Goal: Transaction & Acquisition: Purchase product/service

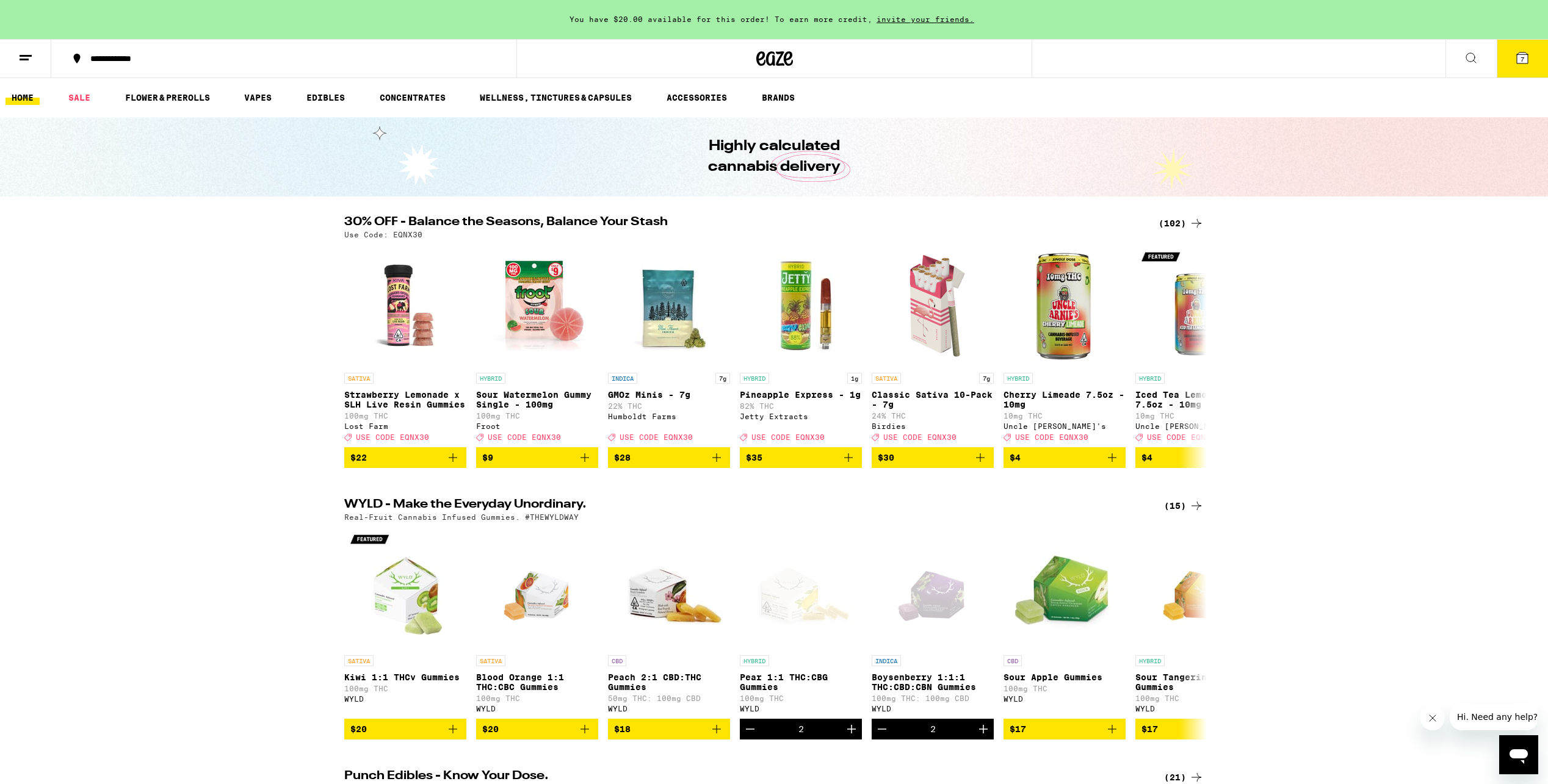
click at [1179, 226] on div "(102)" at bounding box center [1181, 223] width 45 height 15
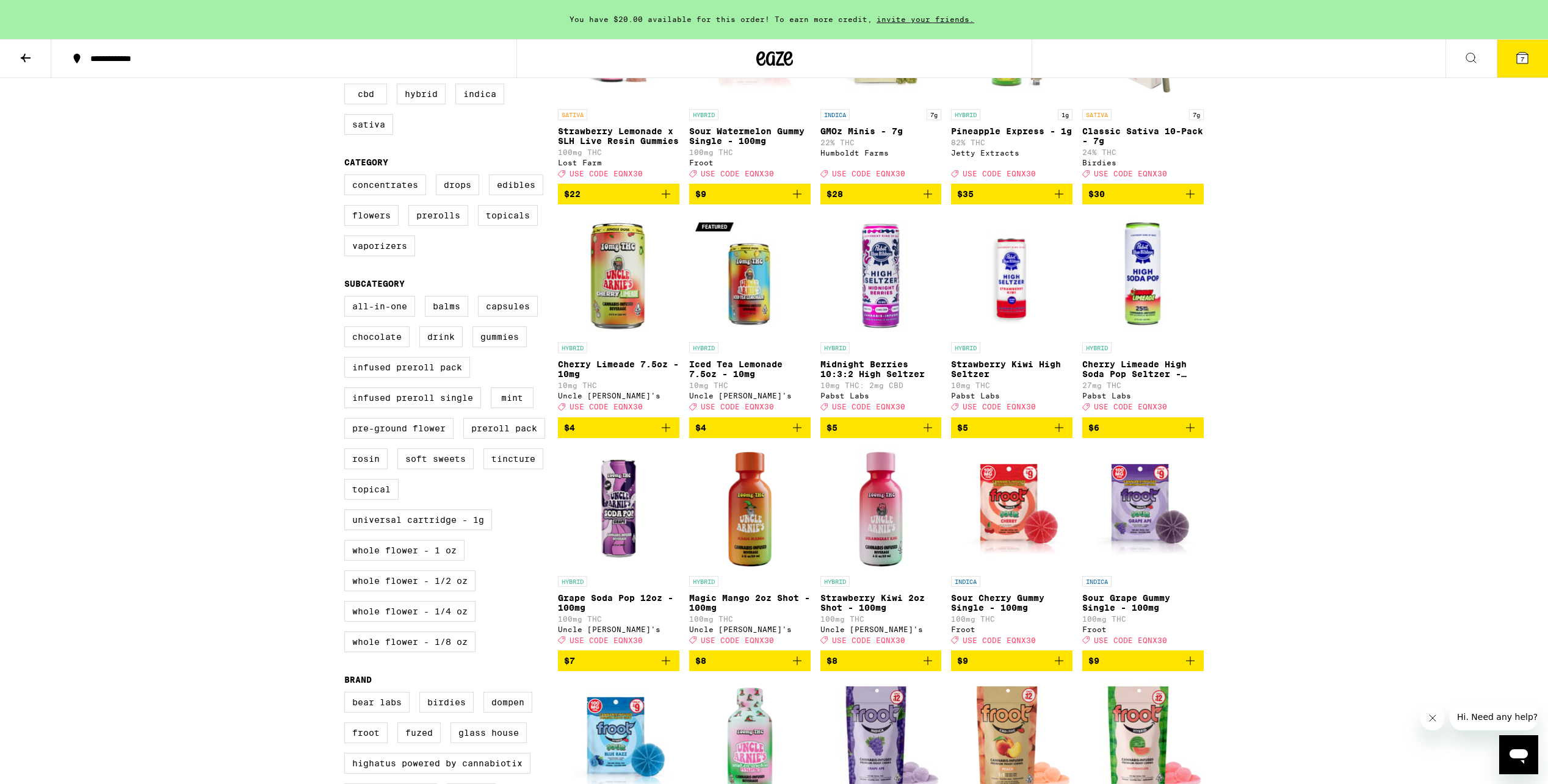
scroll to position [246, 0]
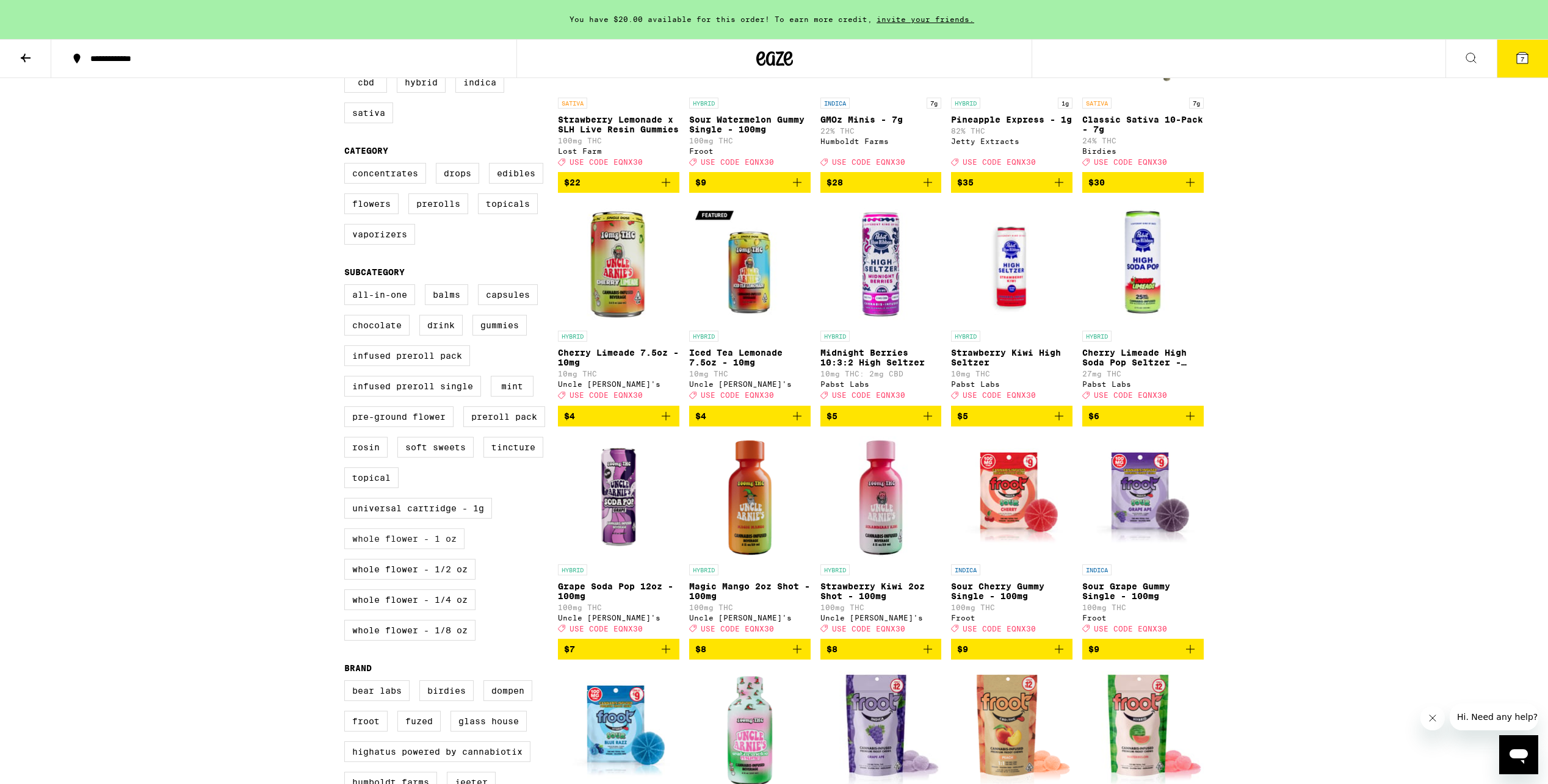
click at [415, 549] on label "Whole Flower - 1 oz" at bounding box center [404, 539] width 120 height 21
click at [348, 287] on input "Whole Flower - 1 oz" at bounding box center [347, 286] width 1 height 1
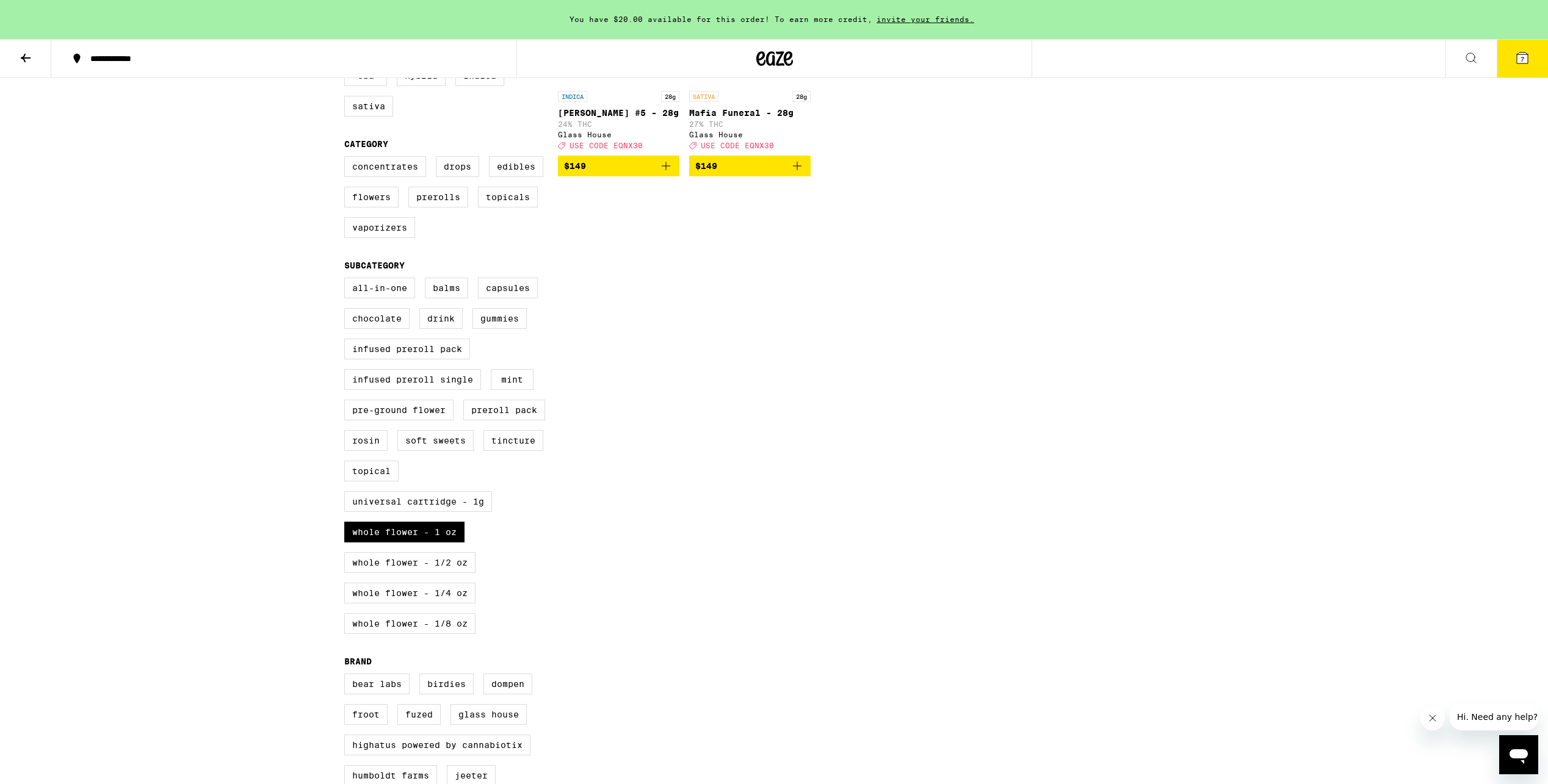
scroll to position [263, 0]
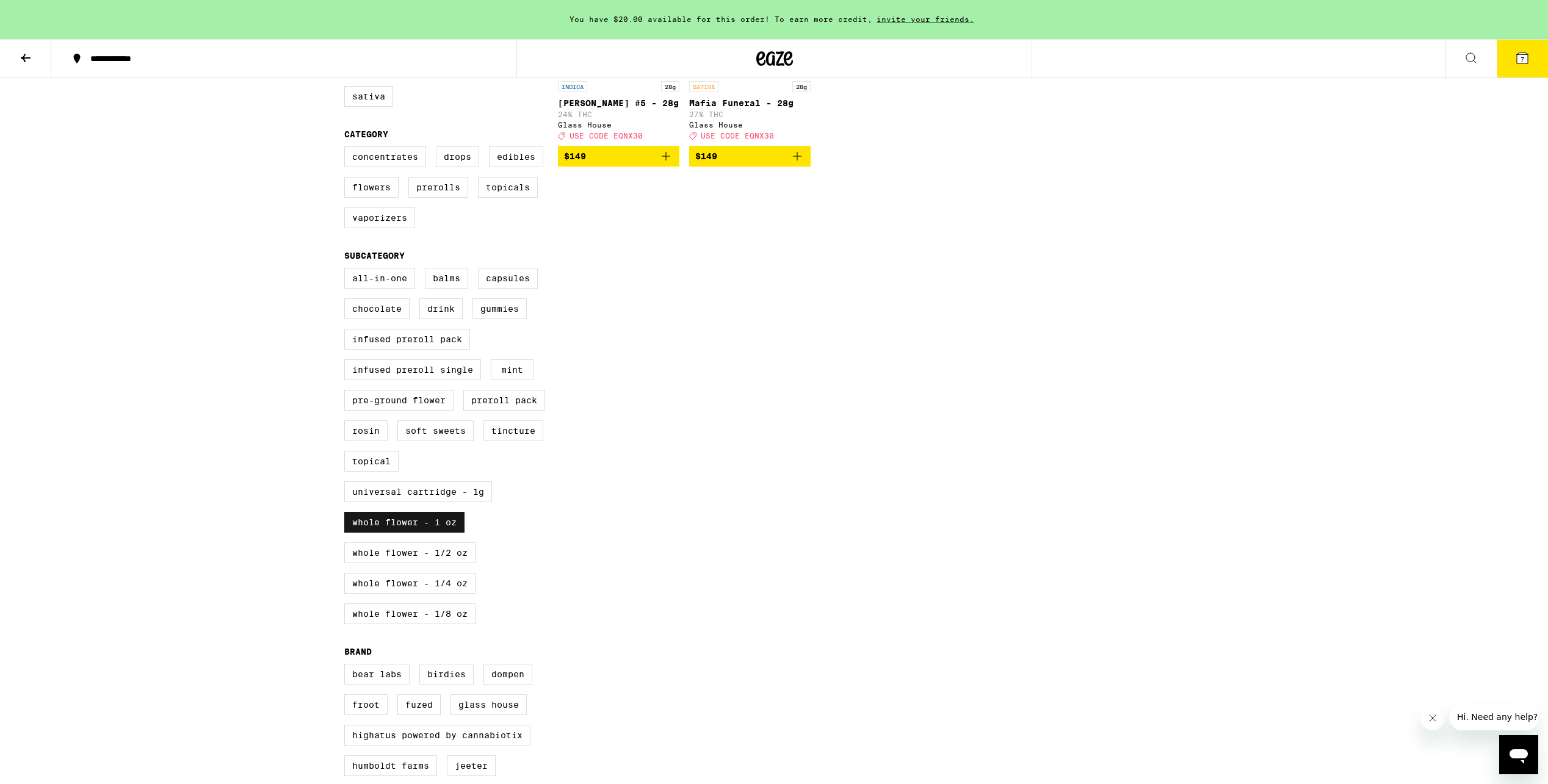
click at [386, 533] on label "Whole Flower - 1 oz" at bounding box center [404, 522] width 120 height 21
click at [348, 271] on input "Whole Flower - 1 oz" at bounding box center [347, 270] width 1 height 1
checkbox input "false"
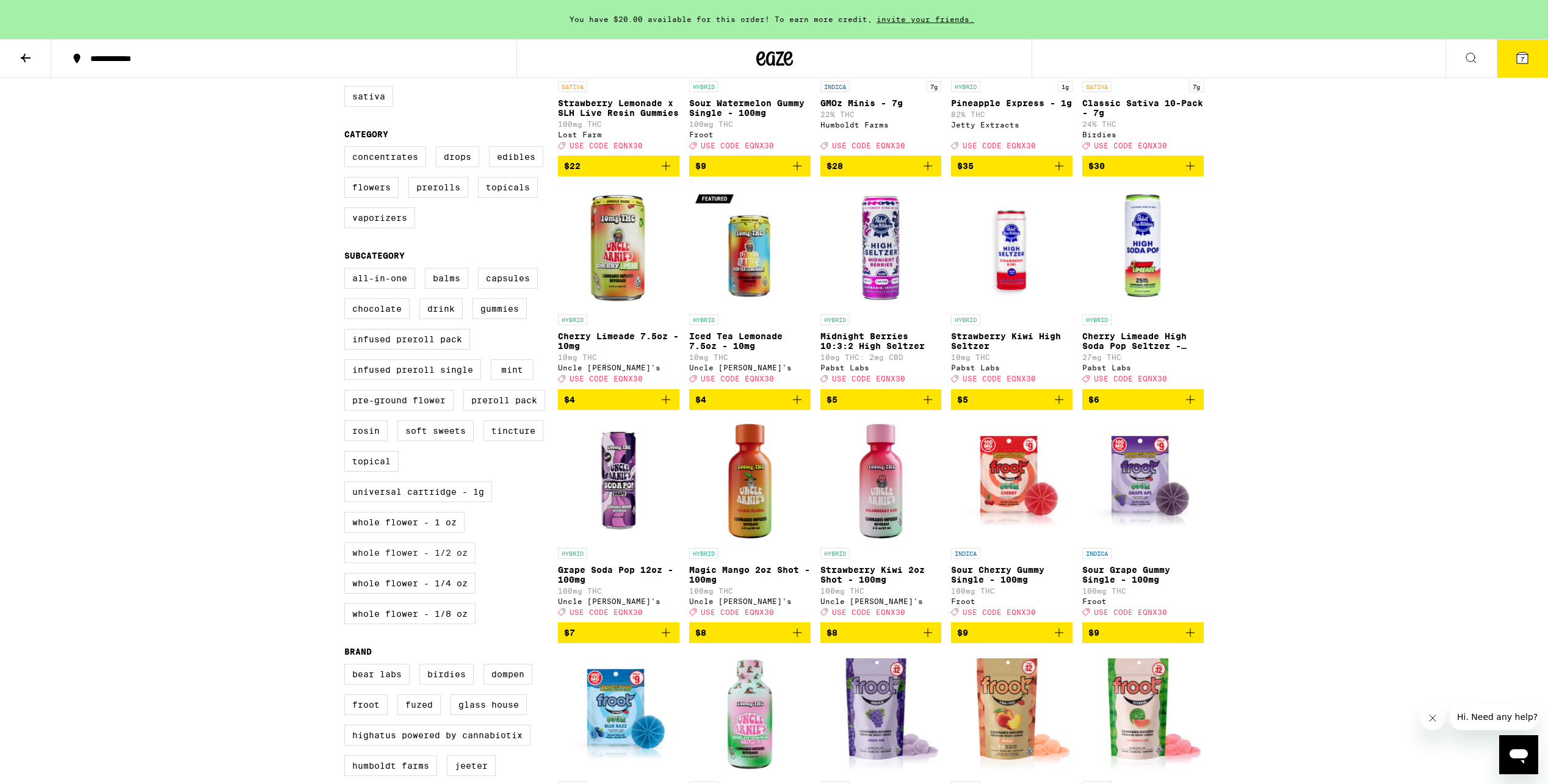
click at [389, 563] on label "Whole Flower - 1/2 oz" at bounding box center [410, 553] width 131 height 21
click at [348, 271] on input "Whole Flower - 1/2 oz" at bounding box center [347, 270] width 1 height 1
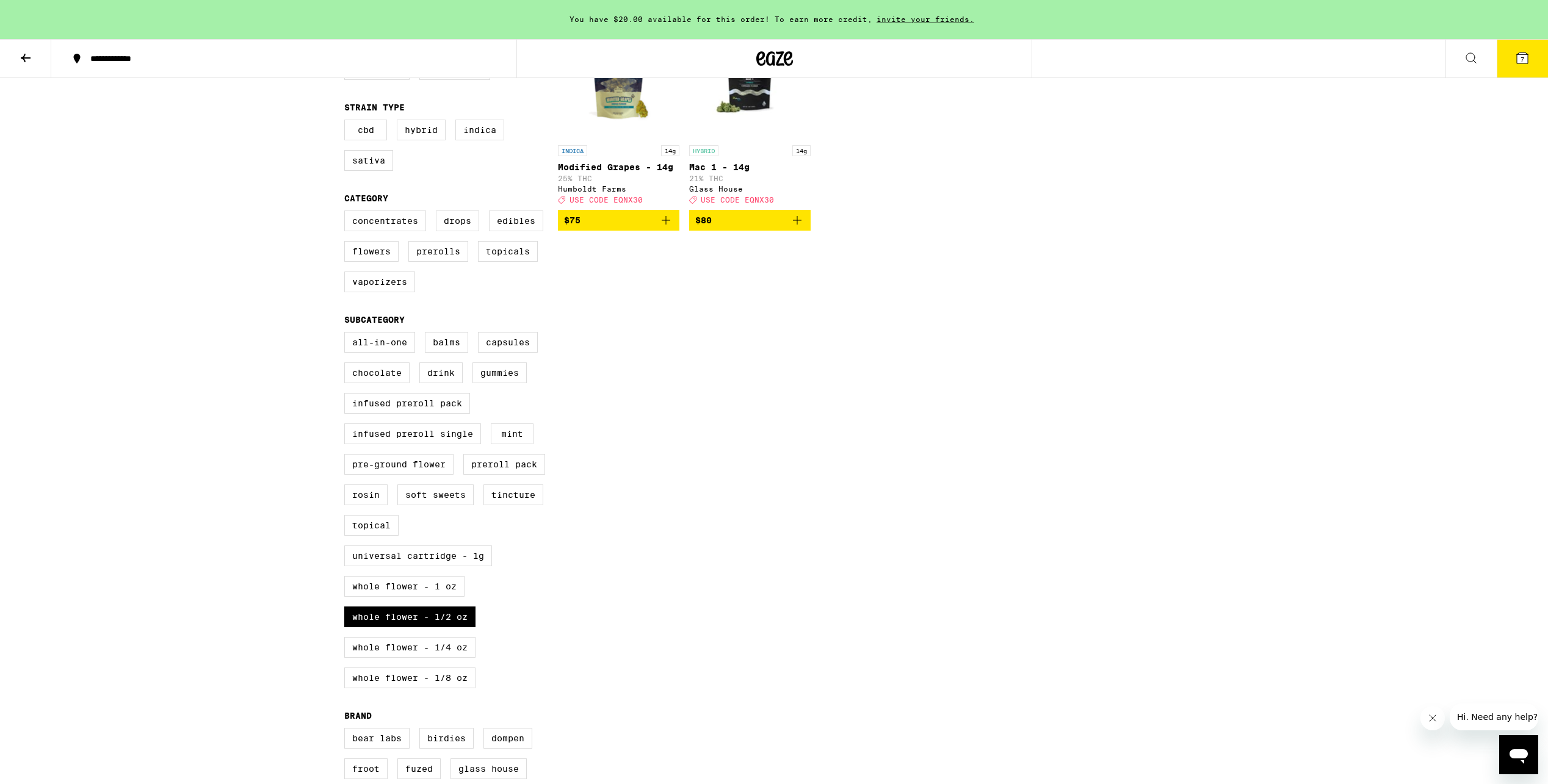
scroll to position [204, 0]
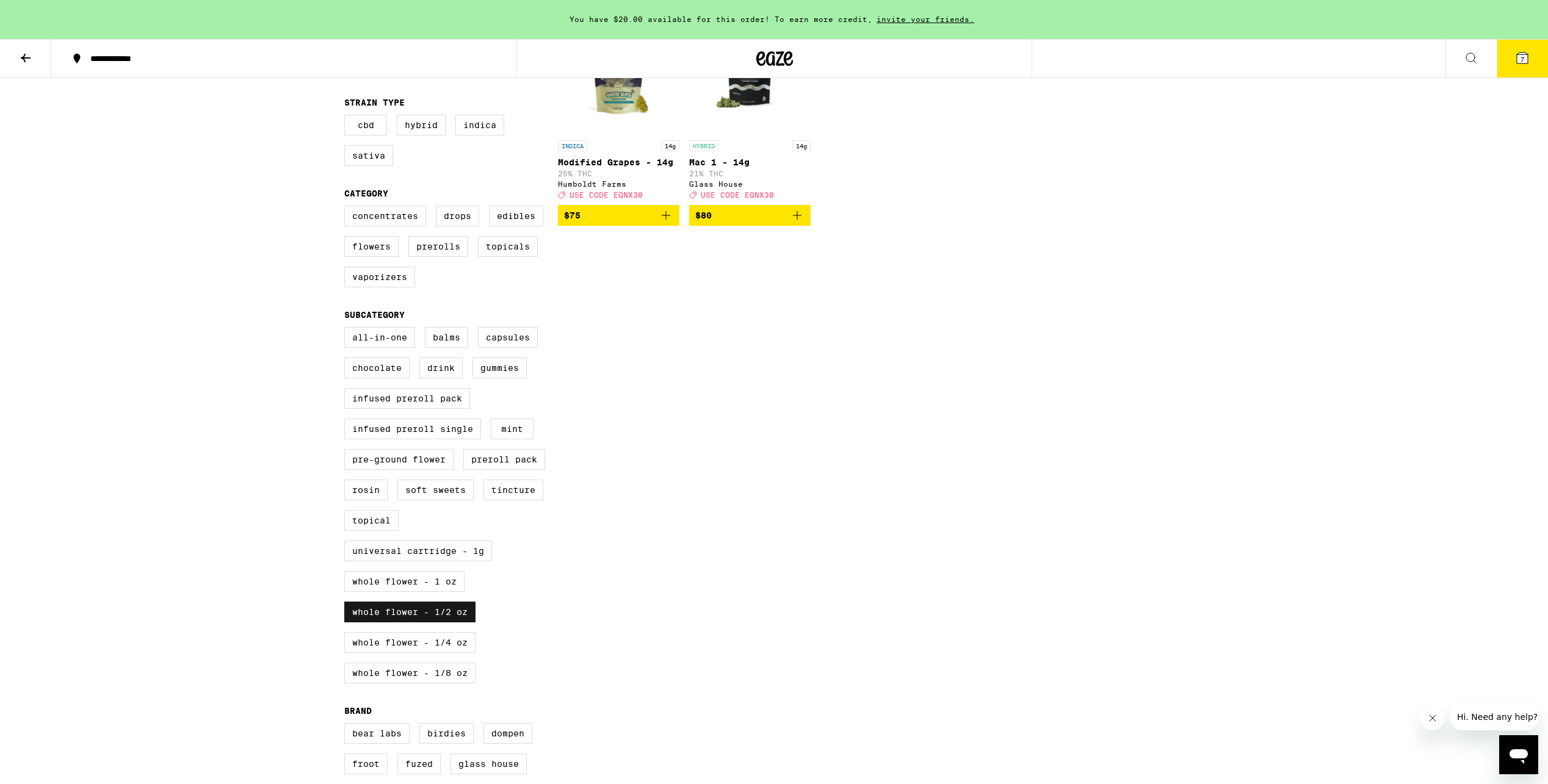
click at [393, 622] on label "Whole Flower - 1/2 oz" at bounding box center [410, 612] width 131 height 21
click at [348, 330] on input "Whole Flower - 1/2 oz" at bounding box center [347, 329] width 1 height 1
checkbox input "false"
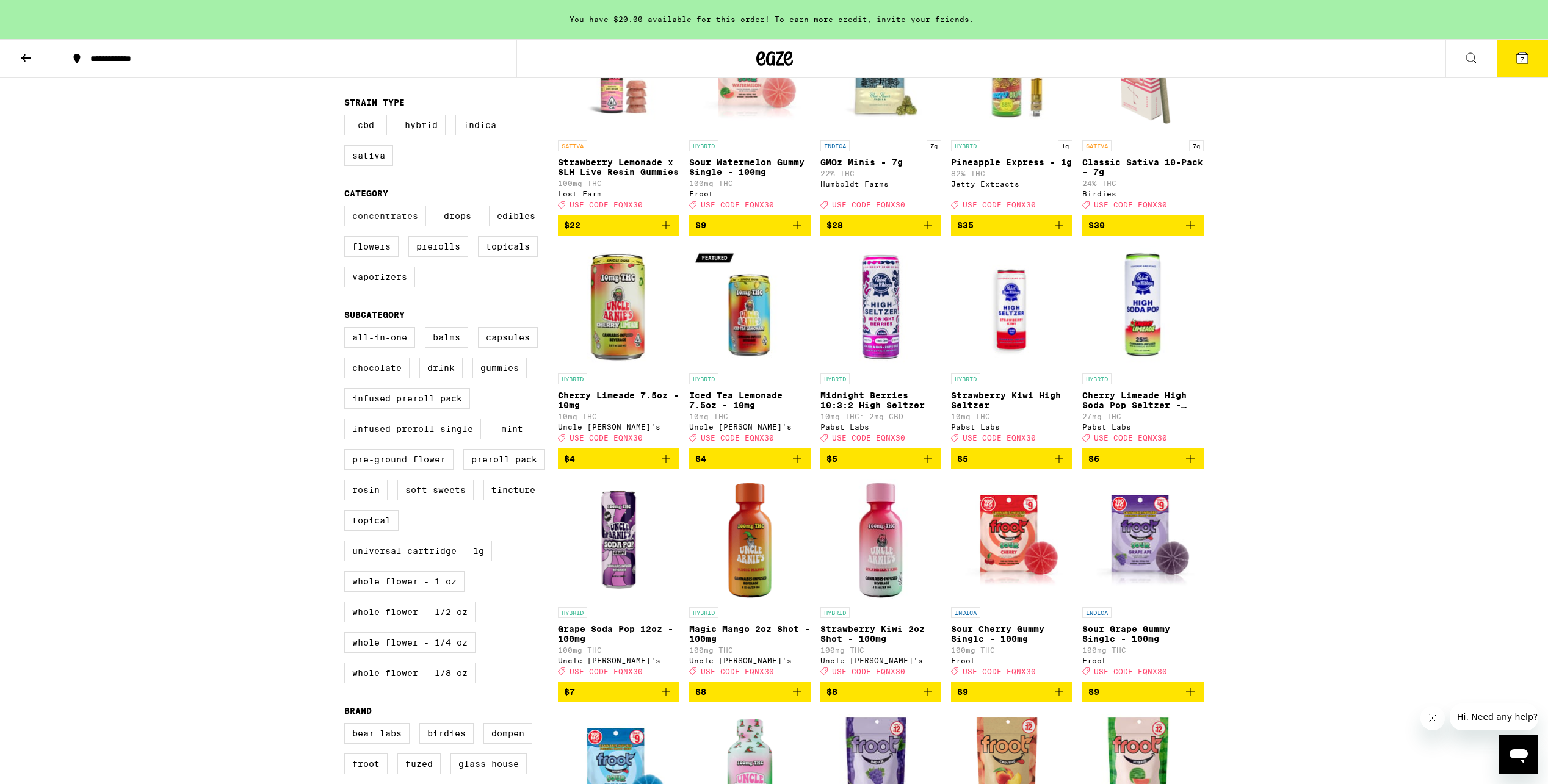
click at [395, 226] on label "Concentrates" at bounding box center [385, 216] width 82 height 21
click at [348, 208] on input "Concentrates" at bounding box center [347, 207] width 1 height 1
checkbox input "true"
